Goal: Information Seeking & Learning: Find contact information

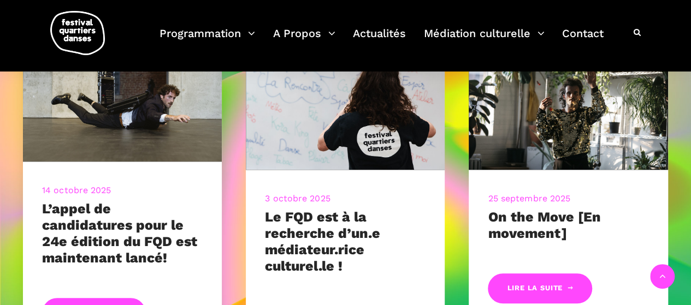
scroll to position [546, 0]
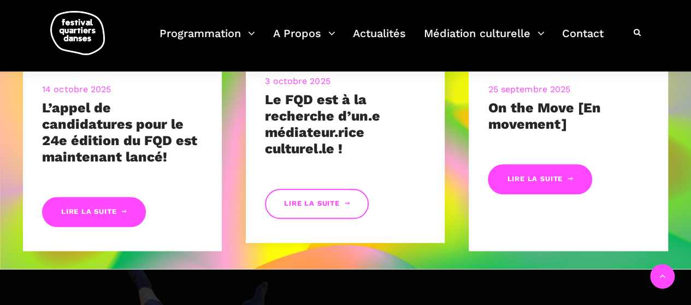
click at [330, 204] on link "Lire la suite" at bounding box center [317, 204] width 104 height 30
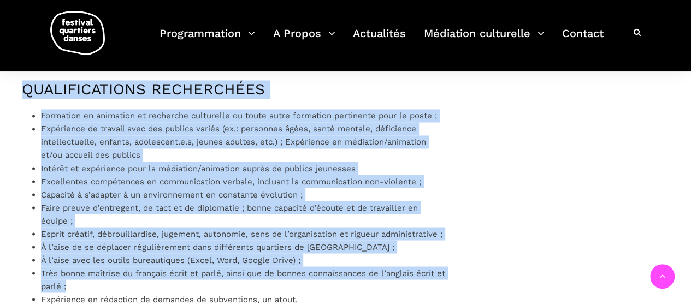
scroll to position [918, 0]
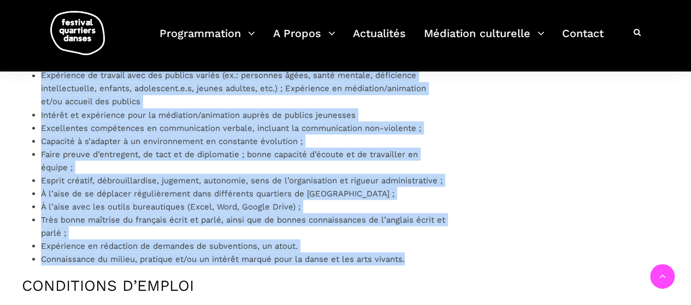
drag, startPoint x: 21, startPoint y: 114, endPoint x: 415, endPoint y: 271, distance: 423.9
click at [415, 271] on div "Le Festival Quartiers Danses est à la recherche d’un.e médiateur.rice culturel.…" at bounding box center [234, 35] width 446 height 1112
copy div "LOREMIPS DOL SITAMETCO Adipiscin el seddoeius te incididun utlaboreet do magna …"
drag, startPoint x: 473, startPoint y: 182, endPoint x: 381, endPoint y: 240, distance: 108.8
click at [473, 182] on div "Le Festival Quartiers Danses est à la recherche d’un.e médiateur.rice culturel.…" at bounding box center [345, 114] width 669 height 1336
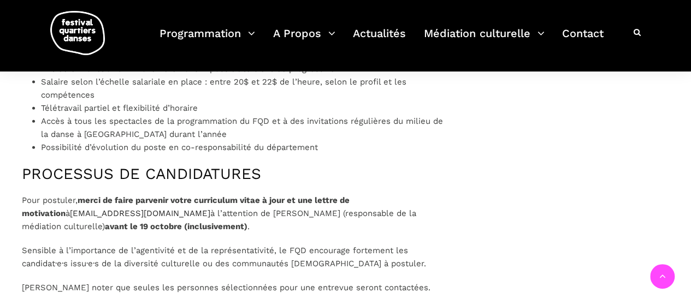
scroll to position [1191, 0]
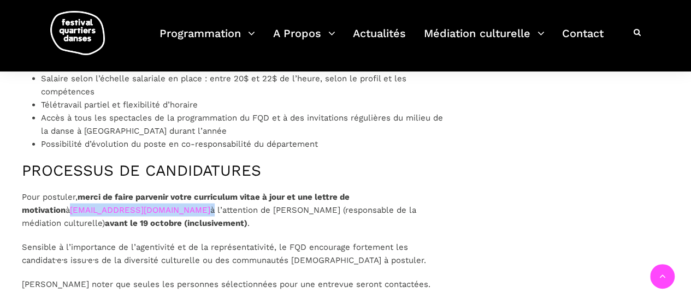
drag, startPoint x: 156, startPoint y: 226, endPoint x: 26, endPoint y: 222, distance: 129.4
copy p "[EMAIL_ADDRESS][DOMAIN_NAME]"
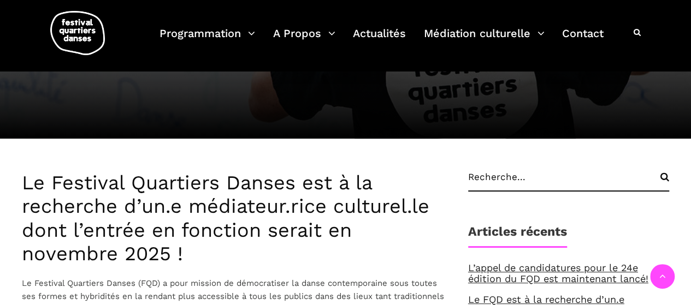
scroll to position [209, 0]
